Goal: Find specific page/section: Find specific page/section

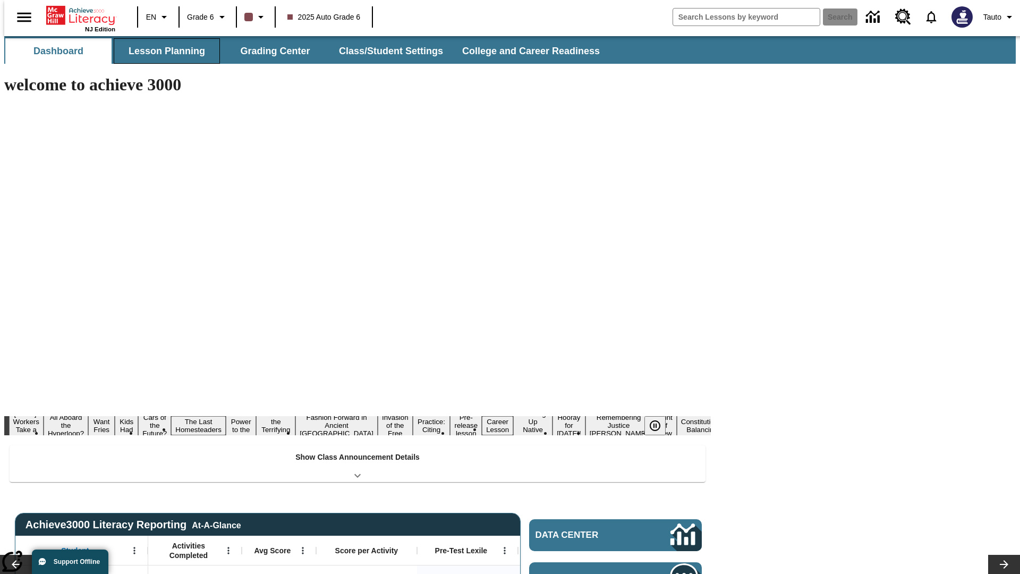
click at [163, 51] on button "Lesson Planning" at bounding box center [167, 50] width 106 height 25
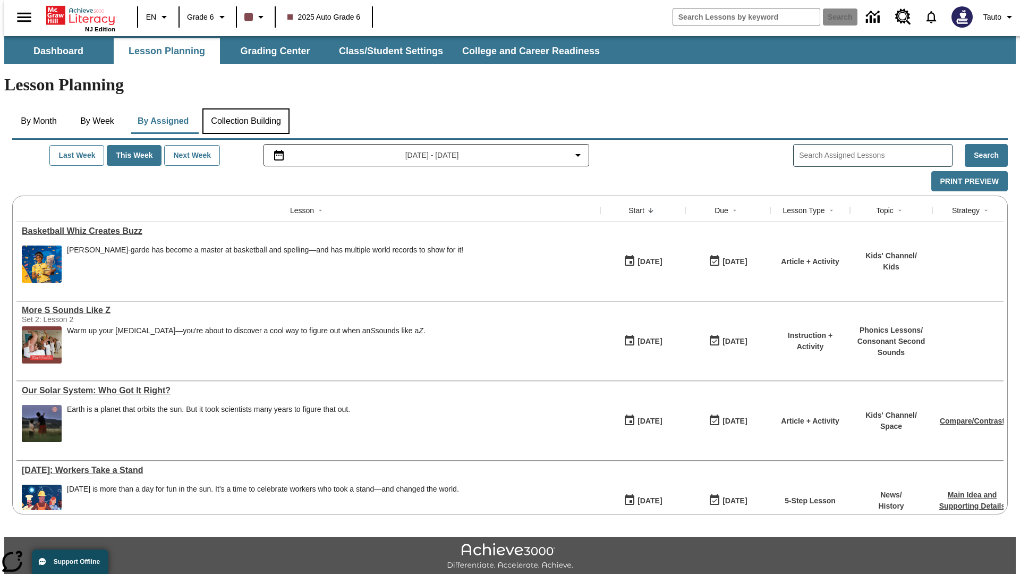
click at [245, 108] on button "Collection Building" at bounding box center [245, 120] width 87 height 25
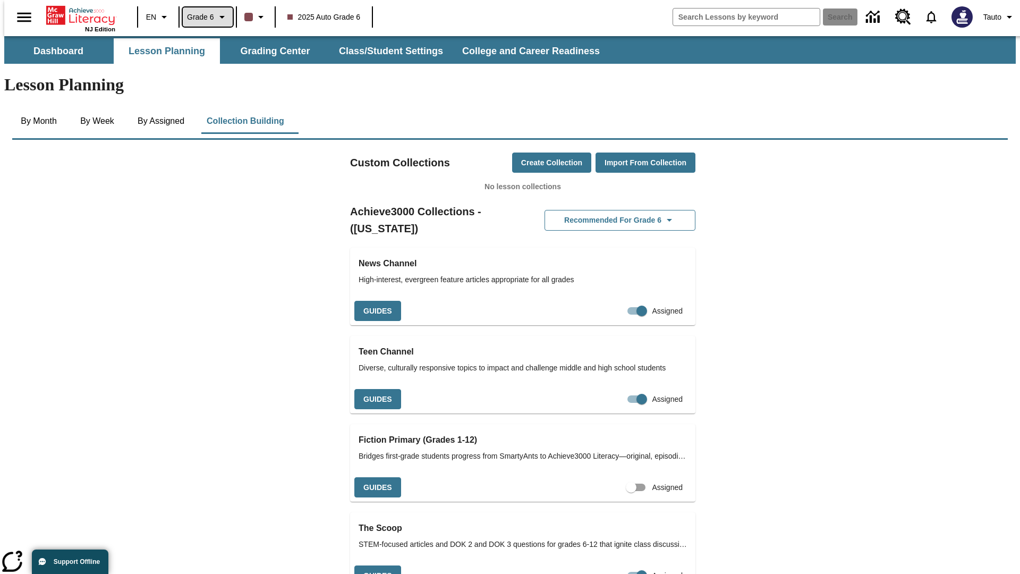
click at [204, 17] on span "Grade 6" at bounding box center [200, 17] width 27 height 11
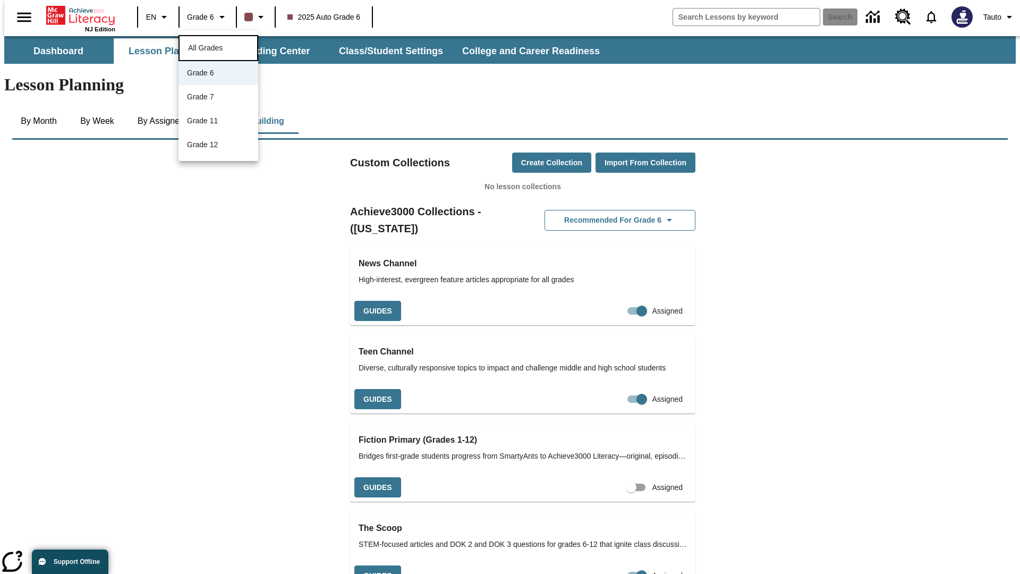
click at [218, 47] on span "All Grades" at bounding box center [205, 48] width 35 height 8
